Goal: Task Accomplishment & Management: Use online tool/utility

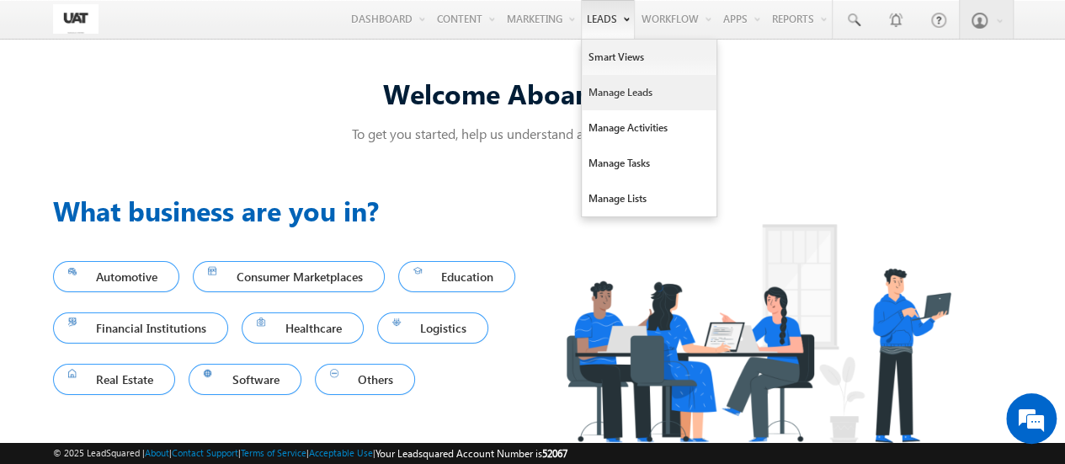
click at [605, 106] on link "Manage Leads" at bounding box center [649, 92] width 135 height 35
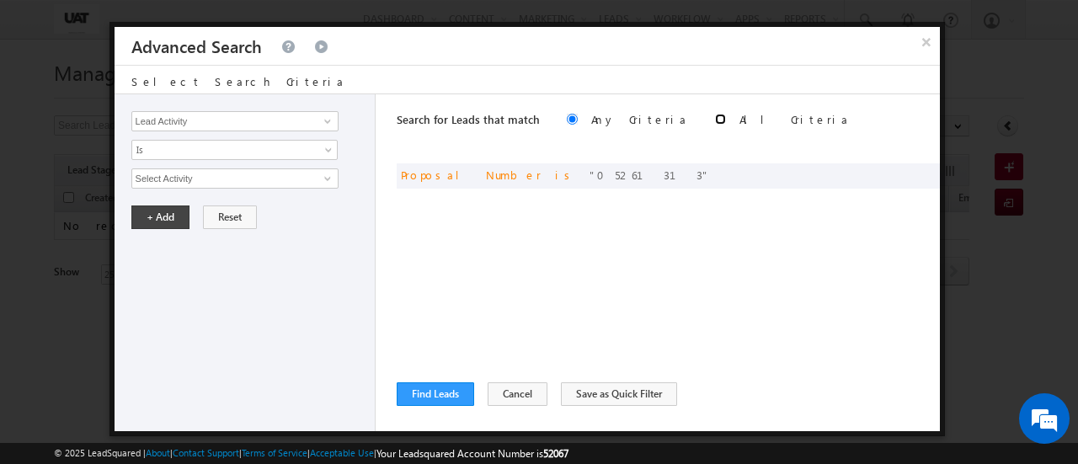
click at [715, 119] on input "radio" at bounding box center [720, 119] width 11 height 11
radio input "true"
click at [924, 173] on span at bounding box center [921, 174] width 12 height 12
click at [192, 119] on input "Lead Activity" at bounding box center [234, 121] width 207 height 20
type input "Quote ID"
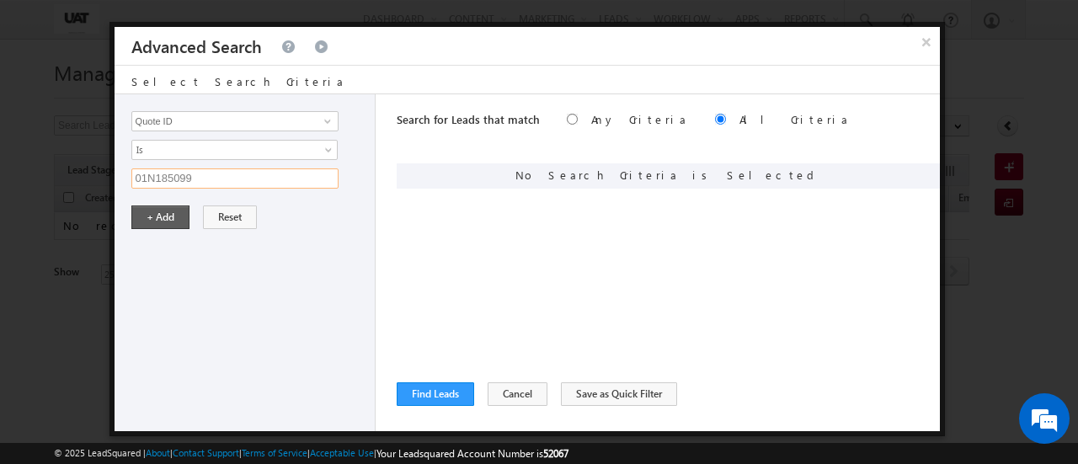
type input "01N185099"
click at [153, 209] on button "+ Add" at bounding box center [160, 217] width 58 height 24
click at [416, 393] on button "Find Leads" at bounding box center [435, 394] width 77 height 24
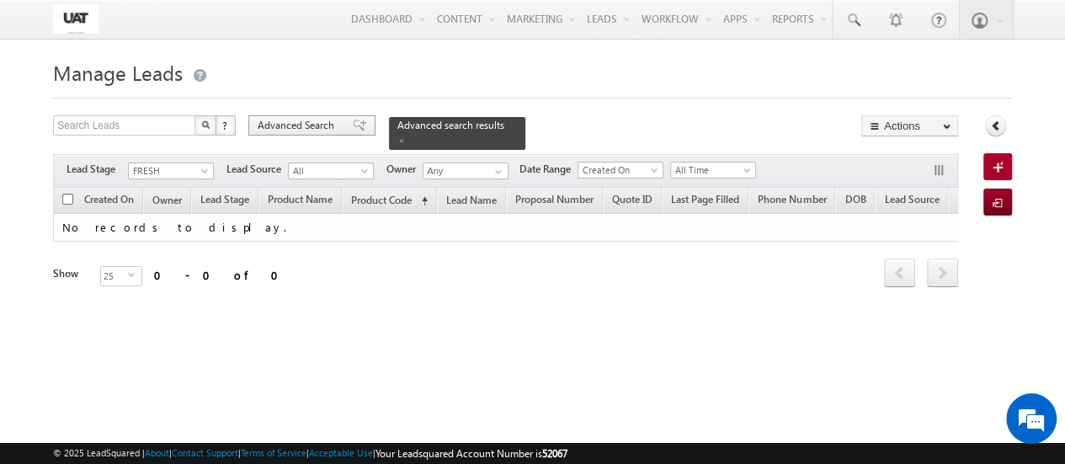
click at [295, 126] on span "Advanced Search" at bounding box center [299, 125] width 82 height 15
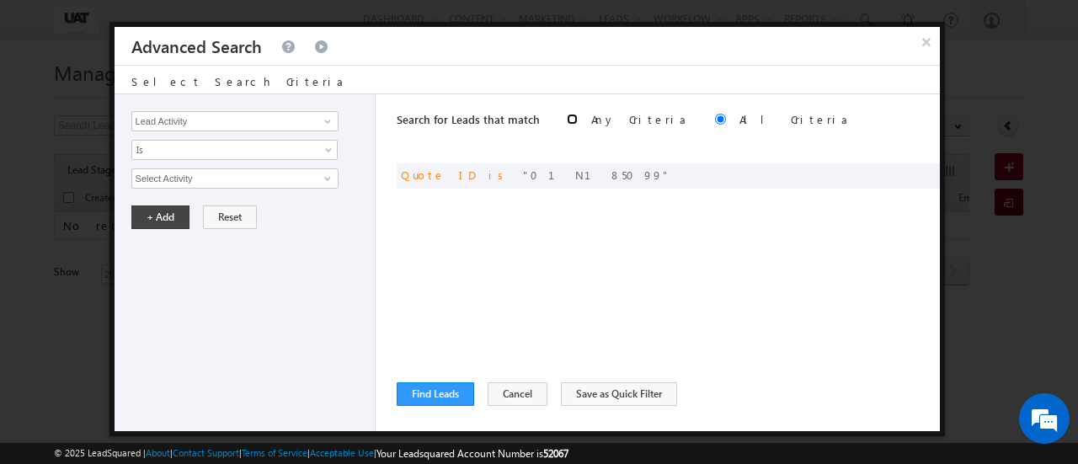
click at [567, 116] on input "radio" at bounding box center [572, 119] width 11 height 11
radio input "true"
click at [455, 385] on button "Find Leads" at bounding box center [435, 394] width 77 height 24
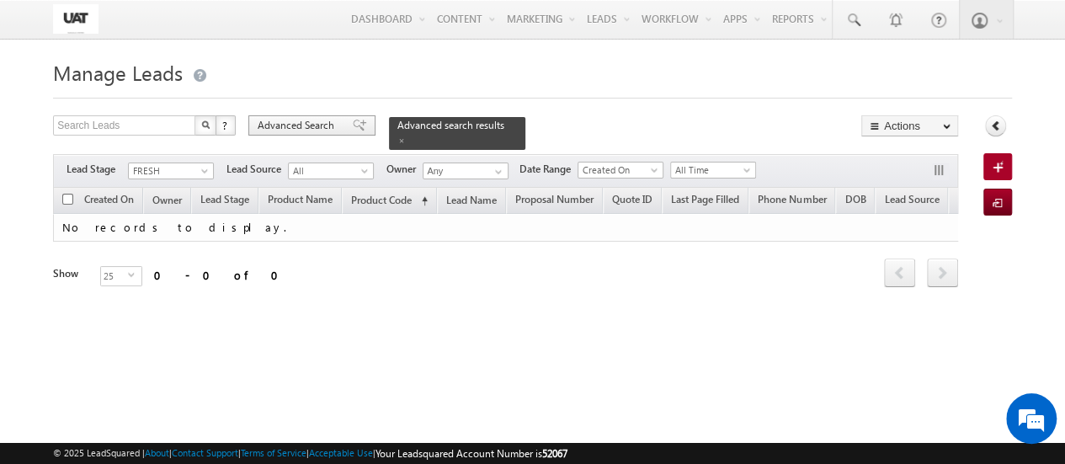
click at [296, 120] on span "Advanced Search" at bounding box center [299, 125] width 82 height 15
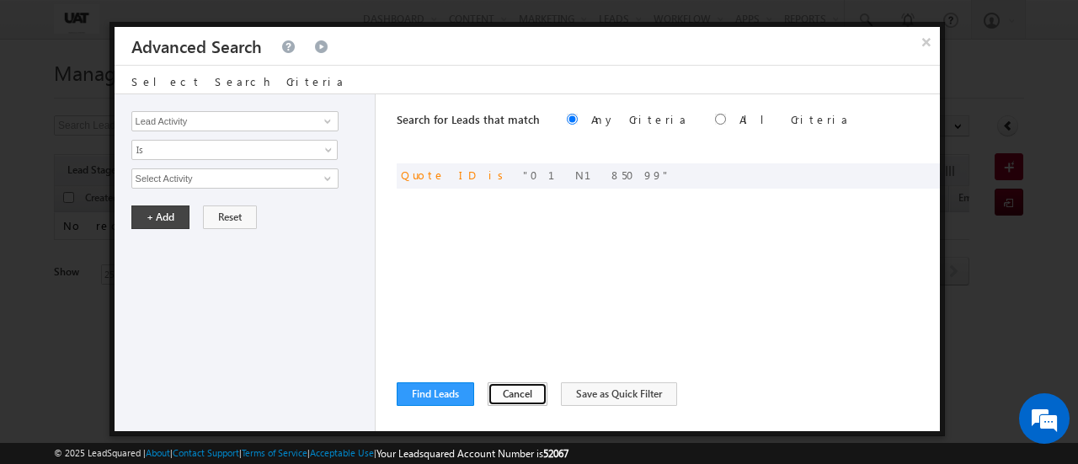
click at [499, 386] on button "Cancel" at bounding box center [517, 394] width 60 height 24
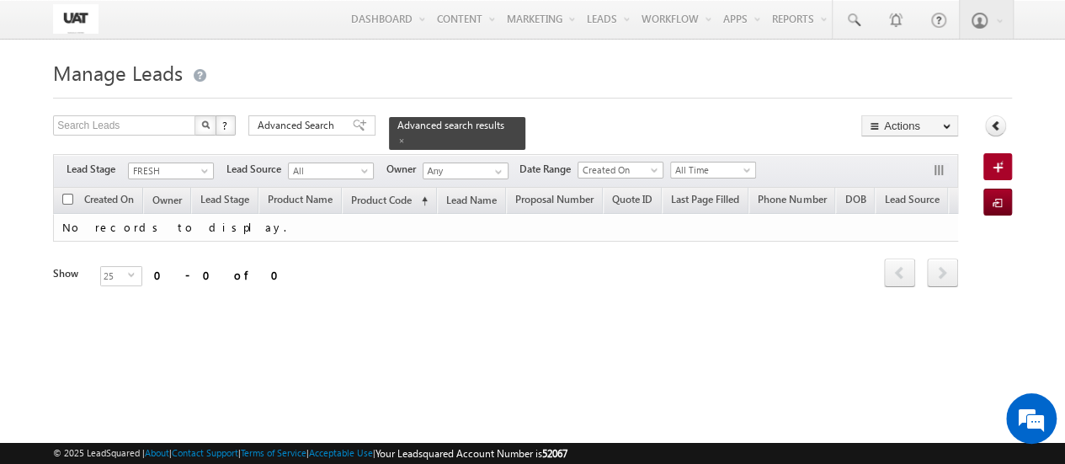
click at [14, 452] on div "© 2025 LeadSquared | About | Contact Support | Terms of Service | Acceptable Us…" at bounding box center [532, 453] width 1065 height 21
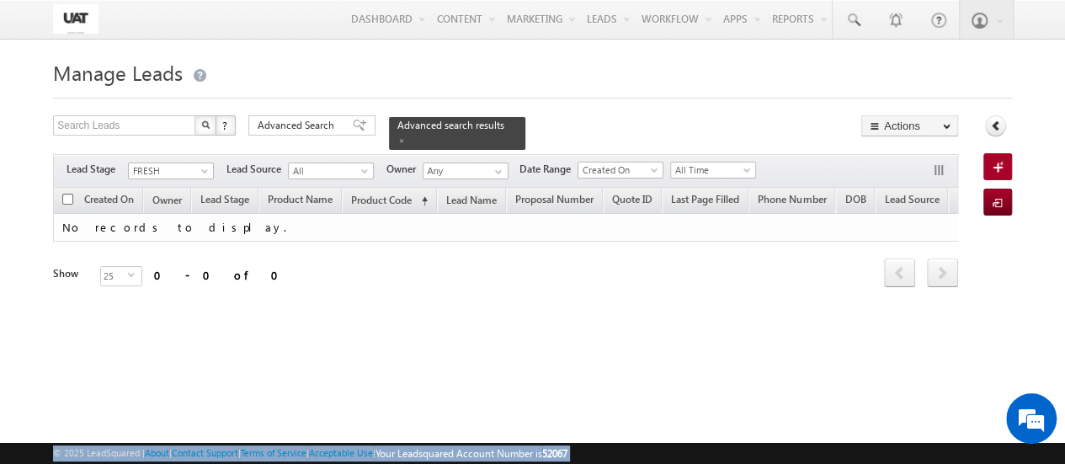
click at [14, 452] on div "© 2025 LeadSquared | About | Contact Support | Terms of Service | Acceptable Us…" at bounding box center [532, 453] width 1065 height 21
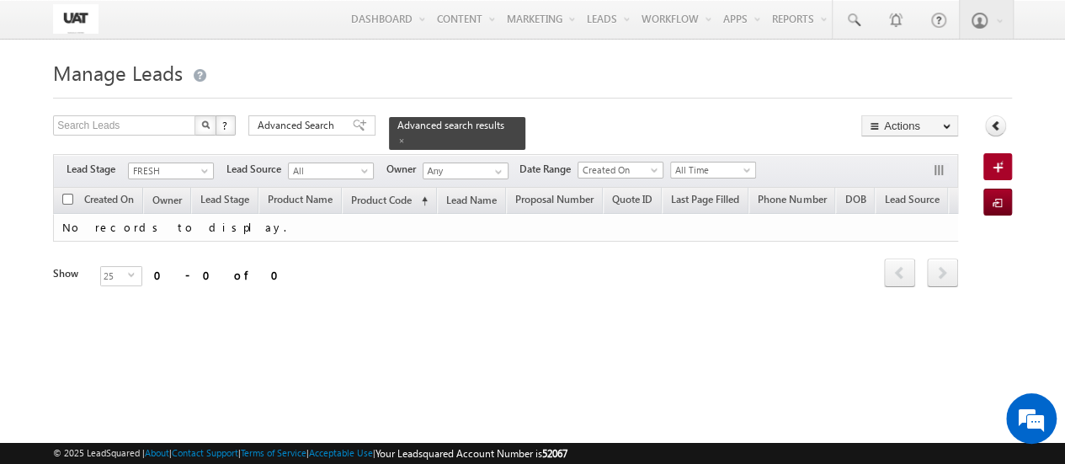
click at [567, 455] on span "52067" at bounding box center [554, 453] width 25 height 13
click at [319, 114] on form "Manage Leads New Lead Create Search Leads X ? 0 results found Advanced Search A…" at bounding box center [532, 194] width 959 height 279
click at [327, 128] on span "Advanced Search" at bounding box center [299, 125] width 82 height 15
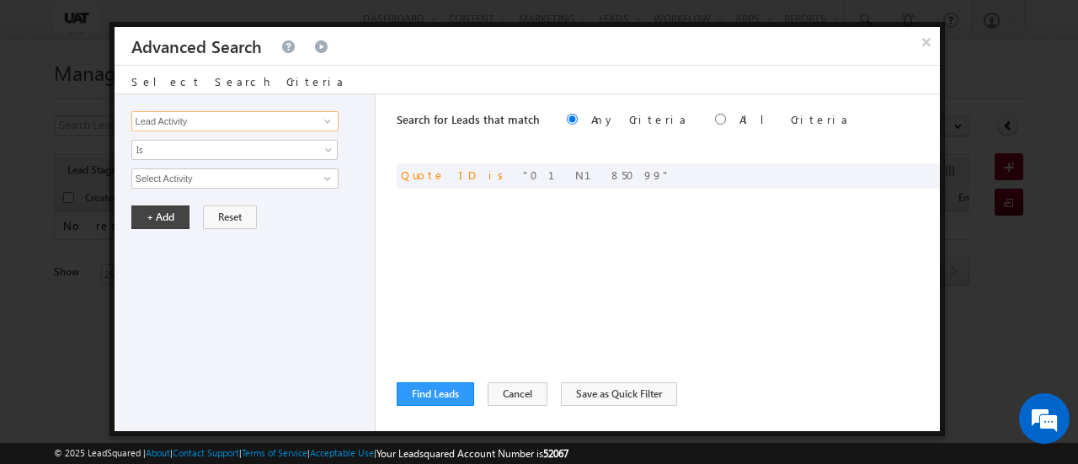
click at [220, 115] on input "Lead Activity" at bounding box center [234, 121] width 207 height 20
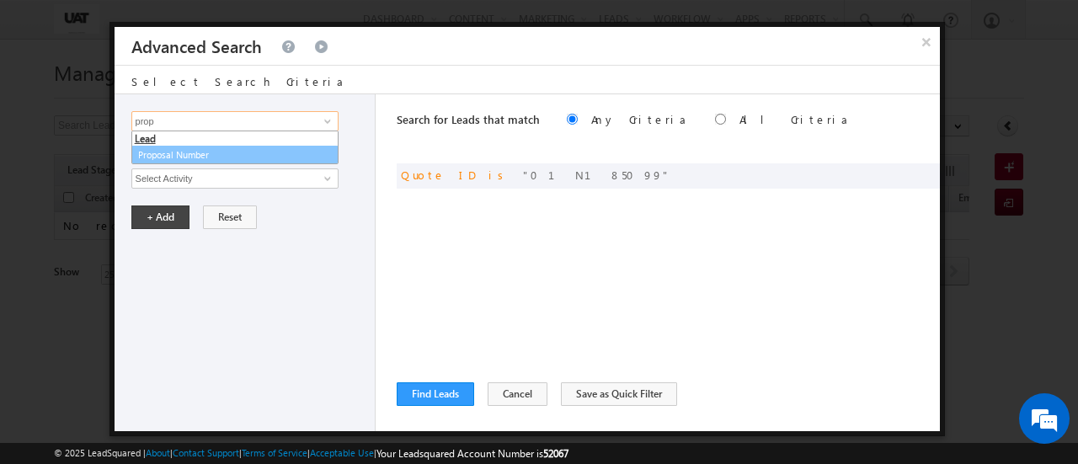
click at [217, 157] on link "Proposal Number" at bounding box center [234, 155] width 207 height 19
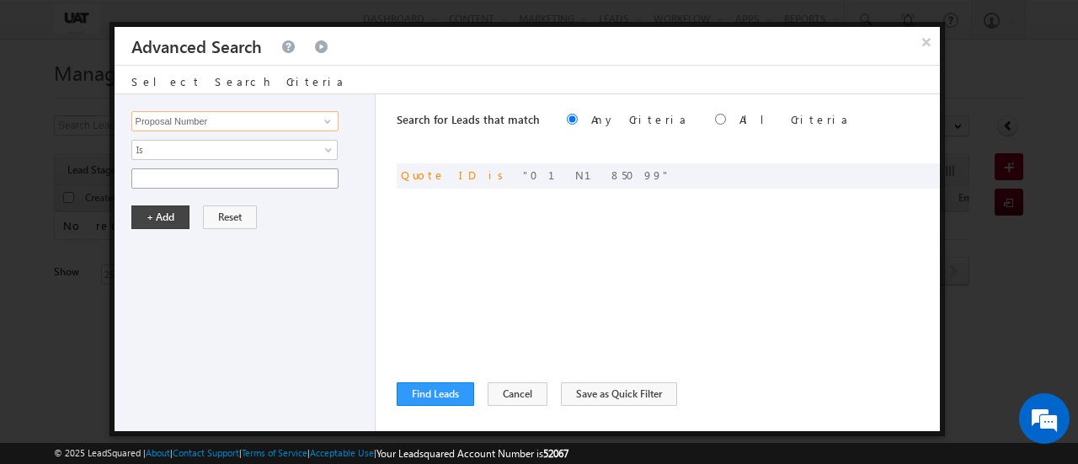
type input "Proposal Number"
click at [222, 182] on input "text" at bounding box center [234, 178] width 207 height 20
type input "05261195"
click at [168, 208] on button "+ Add" at bounding box center [160, 217] width 58 height 24
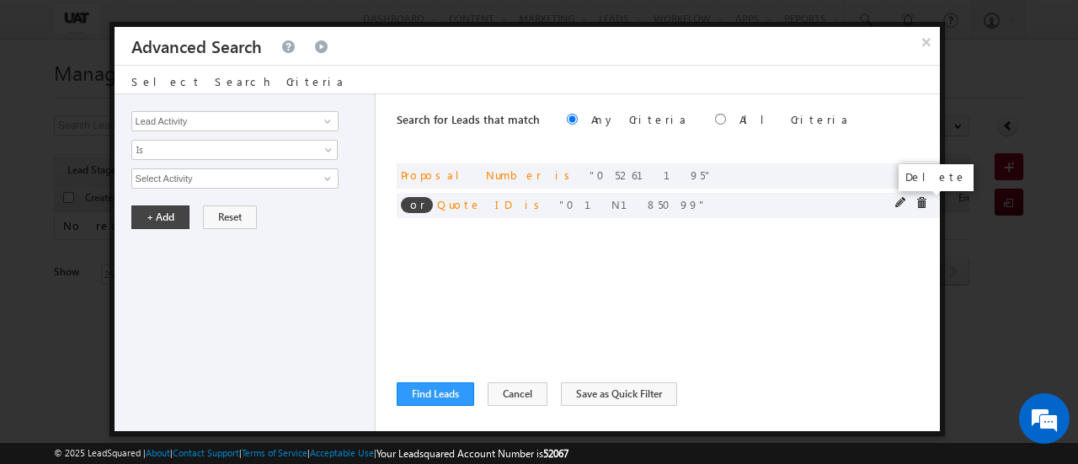
click at [921, 205] on span at bounding box center [921, 203] width 12 height 12
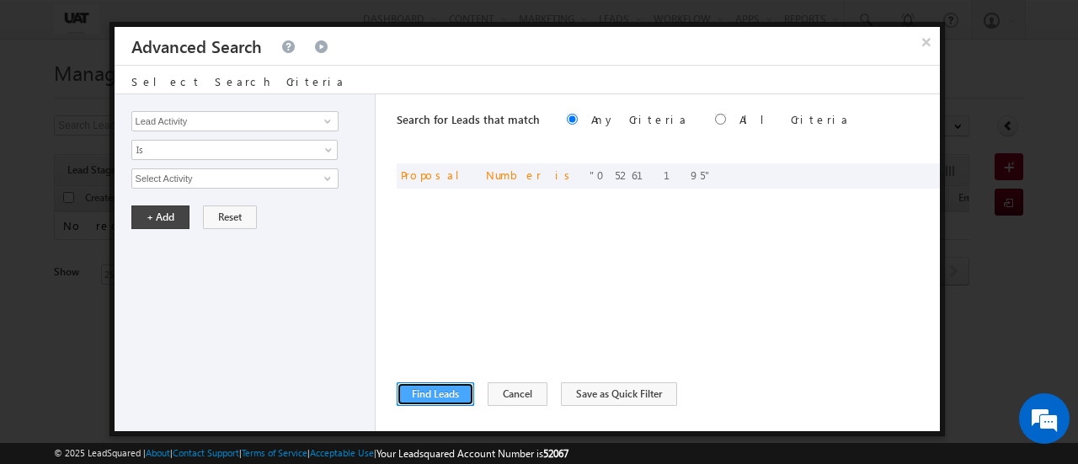
click at [427, 391] on button "Find Leads" at bounding box center [435, 394] width 77 height 24
